Goal: Information Seeking & Learning: Learn about a topic

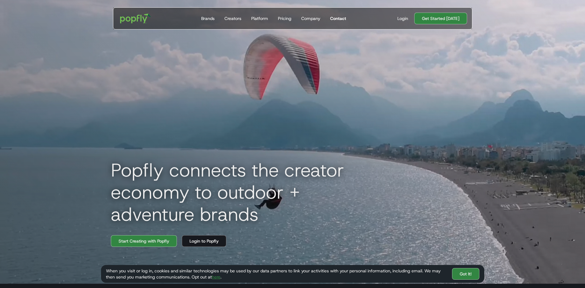
click at [336, 20] on div "Contact" at bounding box center [338, 18] width 16 height 6
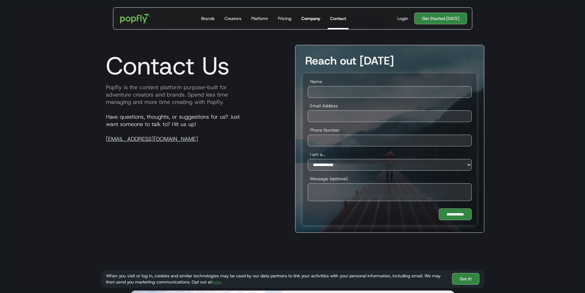
click at [314, 20] on div "Company" at bounding box center [310, 18] width 19 height 6
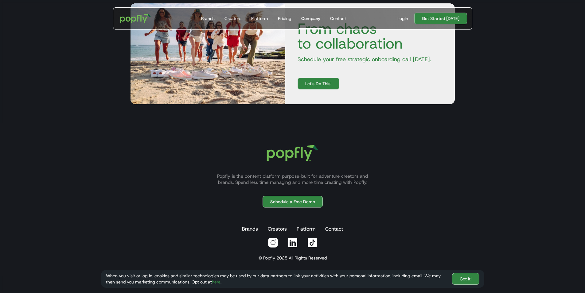
scroll to position [785, 0]
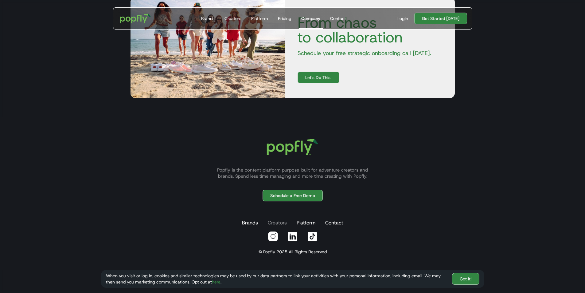
click at [277, 221] on link "Creators" at bounding box center [278, 223] width 22 height 12
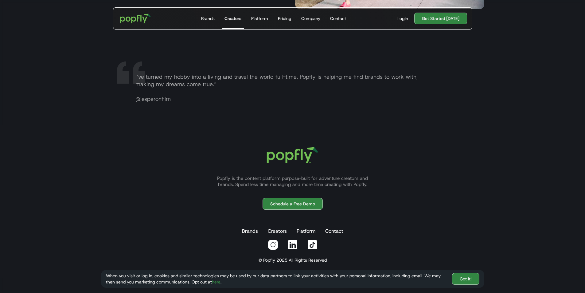
scroll to position [1222, 0]
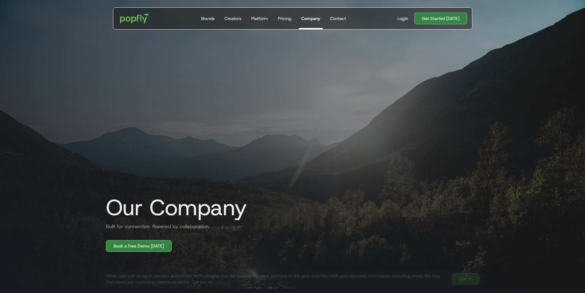
scroll to position [785, 0]
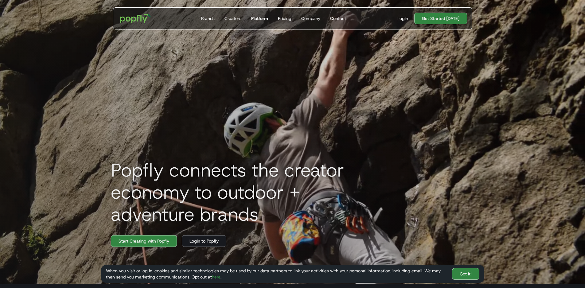
click at [264, 21] on div "Platform" at bounding box center [259, 18] width 17 height 6
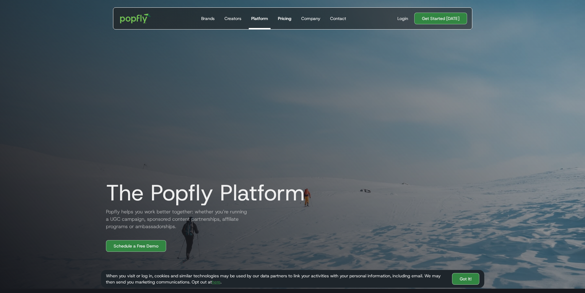
click at [283, 15] on link "Pricing" at bounding box center [285, 19] width 18 height 22
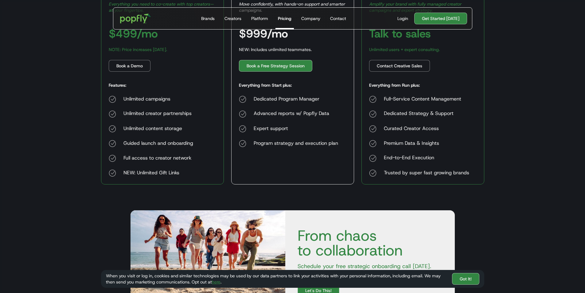
scroll to position [61, 0]
